Goal: Task Accomplishment & Management: Manage account settings

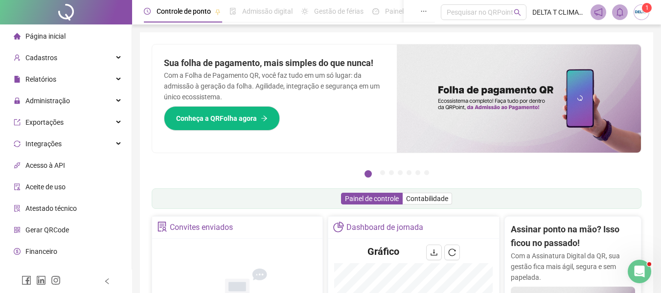
click at [73, 36] on li "Página inicial" at bounding box center [66, 36] width 128 height 20
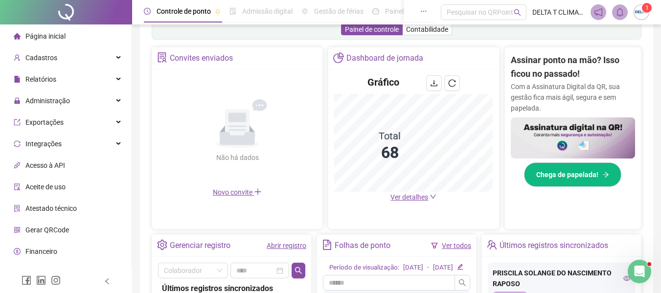
scroll to position [158, 0]
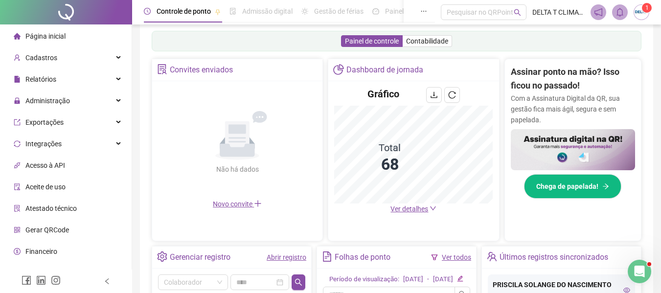
click at [362, 208] on div "Ver detalhes" at bounding box center [413, 209] width 159 height 11
click at [53, 58] on span "Cadastros" at bounding box center [41, 58] width 32 height 8
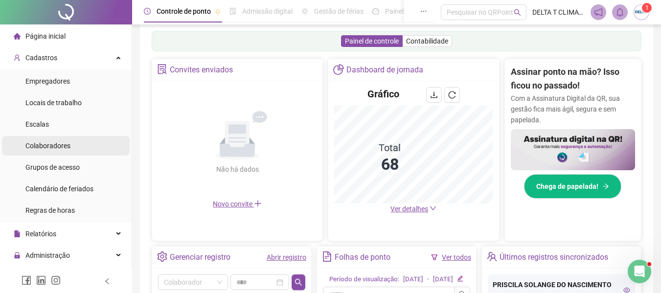
click at [54, 145] on span "Colaboradores" at bounding box center [47, 146] width 45 height 8
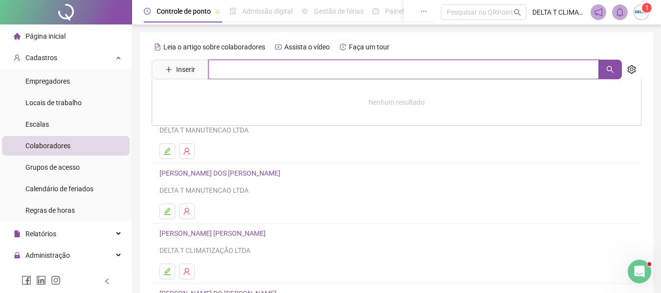
click at [224, 70] on input "text" at bounding box center [403, 70] width 391 height 20
click at [612, 69] on icon "search" at bounding box center [610, 70] width 8 height 8
type input "*******"
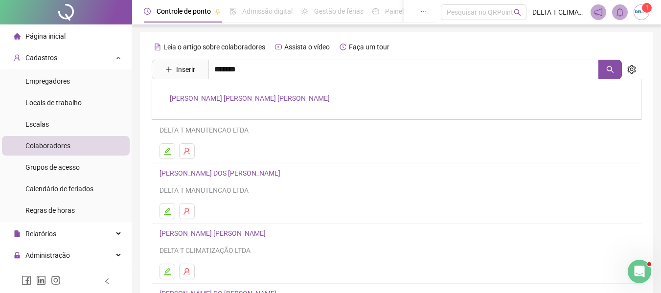
click at [211, 99] on link "[PERSON_NAME] [PERSON_NAME] [PERSON_NAME]" at bounding box center [250, 98] width 160 height 8
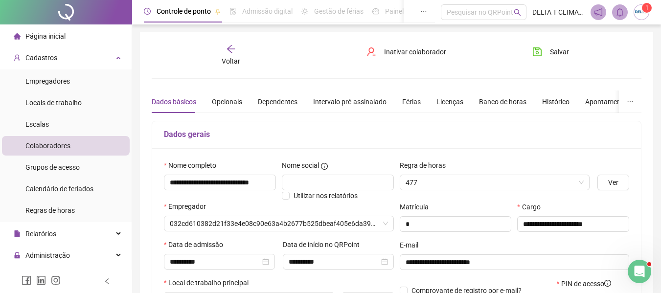
type input "**********"
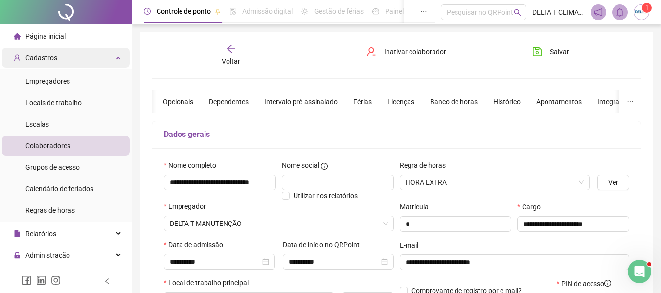
click at [68, 57] on div "Cadastros" at bounding box center [66, 58] width 128 height 20
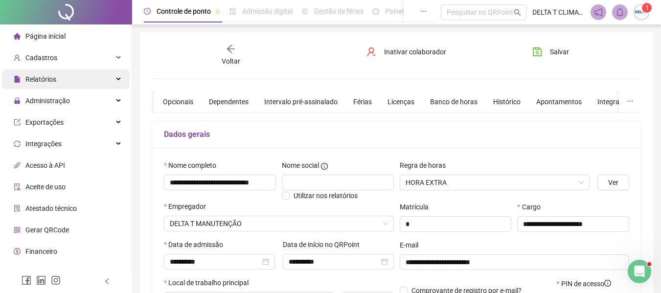
click at [73, 78] on div "Relatórios" at bounding box center [66, 79] width 128 height 20
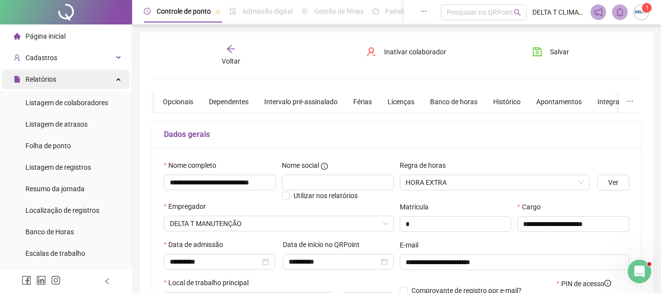
click at [73, 78] on div "Relatórios" at bounding box center [66, 79] width 128 height 20
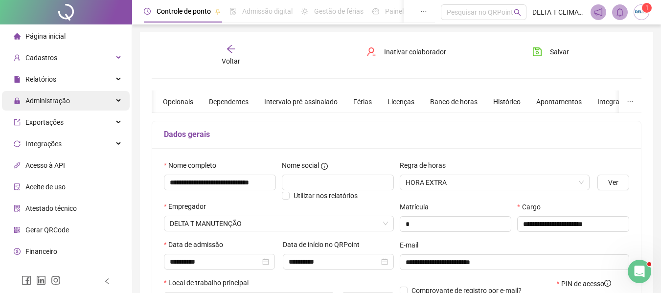
click at [72, 99] on div "Administração" at bounding box center [66, 101] width 128 height 20
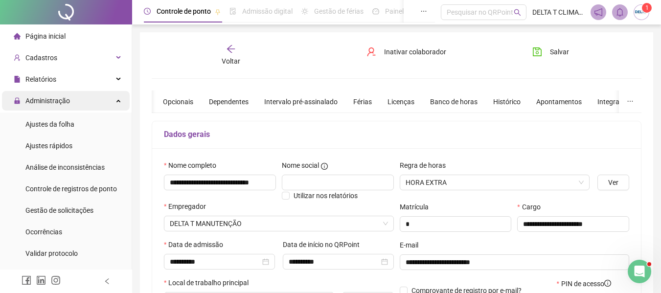
click at [72, 99] on div "Administração" at bounding box center [66, 101] width 128 height 20
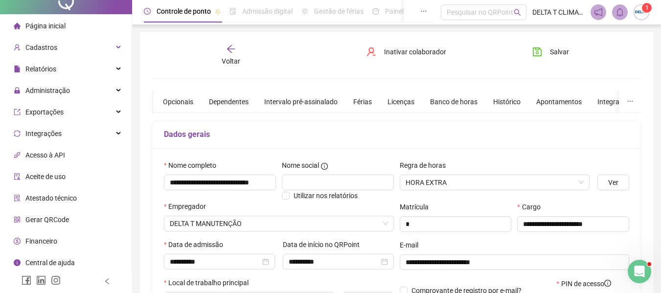
scroll to position [13, 0]
